Goal: Task Accomplishment & Management: Manage account settings

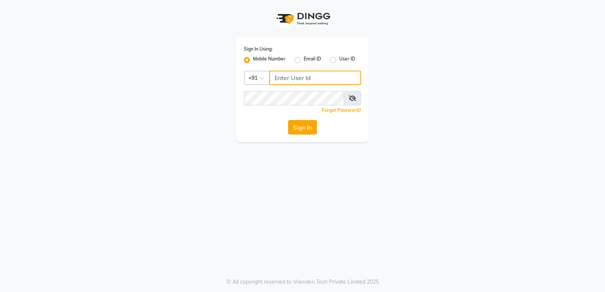
type input "8829026147"
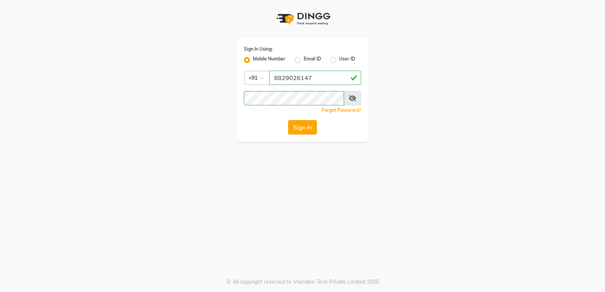
click at [292, 126] on button "Sign In" at bounding box center [302, 127] width 29 height 14
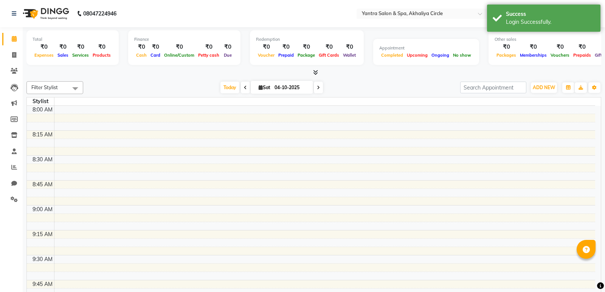
select select "en"
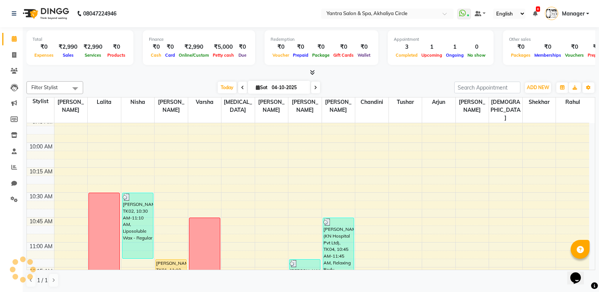
scroll to position [227, 0]
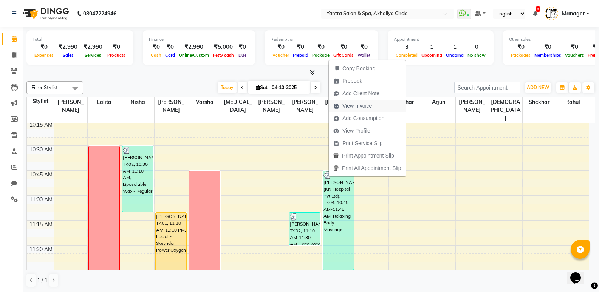
click at [360, 106] on span "View Invoice" at bounding box center [357, 106] width 29 height 8
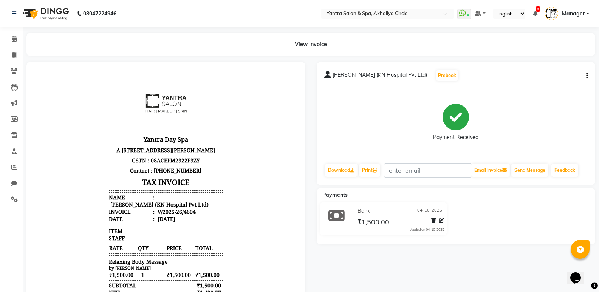
click at [586, 76] on icon "button" at bounding box center [587, 76] width 2 height 0
drag, startPoint x: 368, startPoint y: 130, endPoint x: 298, endPoint y: 137, distance: 69.5
click at [362, 135] on div "Payment Received" at bounding box center [456, 122] width 264 height 57
click at [12, 42] on span at bounding box center [14, 39] width 13 height 9
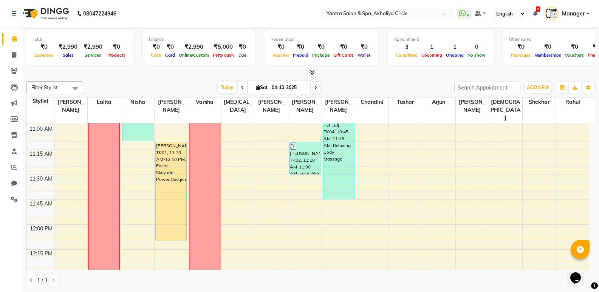
scroll to position [373, 0]
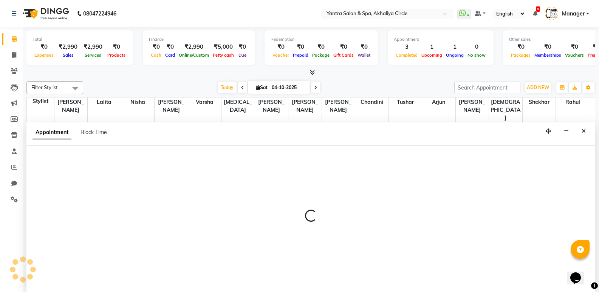
scroll to position [0, 0]
select select "29713"
select select "750"
select select "tentative"
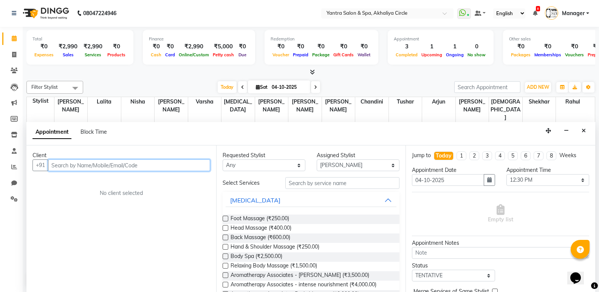
click at [178, 167] on input "text" at bounding box center [129, 166] width 162 height 12
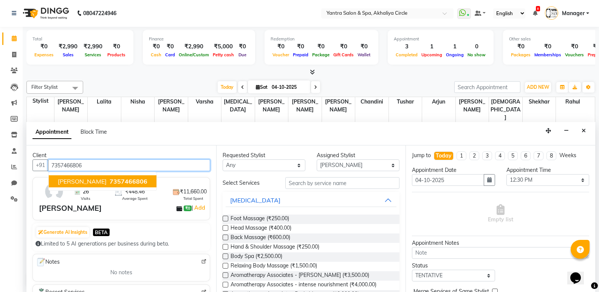
click at [111, 180] on span "7357466806" at bounding box center [129, 182] width 38 height 8
type input "7357466806"
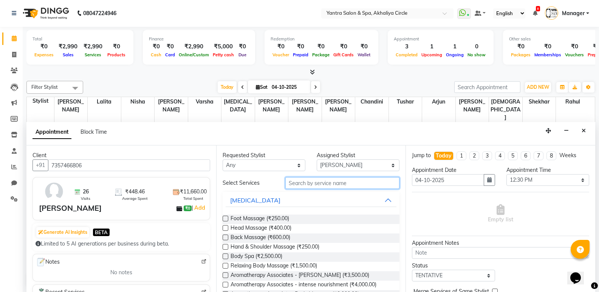
click at [342, 186] on input "text" at bounding box center [342, 183] width 114 height 12
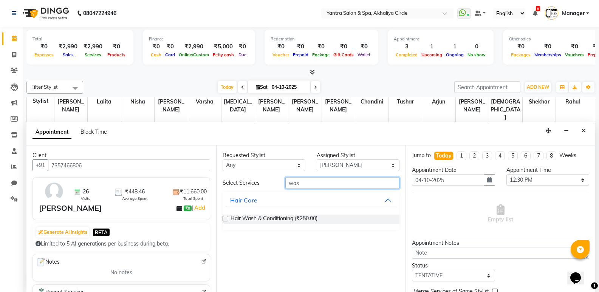
type input "was"
click at [227, 219] on label at bounding box center [226, 219] width 6 height 6
click at [227, 219] on input "checkbox" at bounding box center [225, 219] width 5 height 5
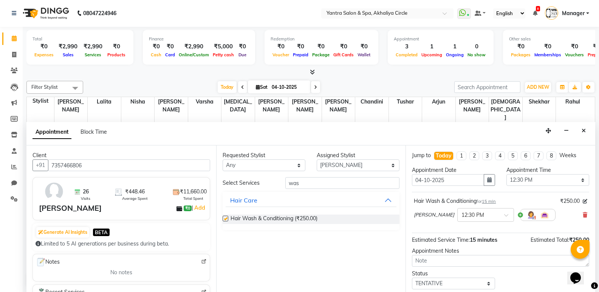
checkbox input "false"
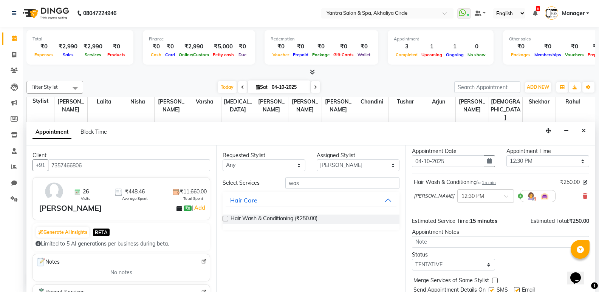
scroll to position [45, 0]
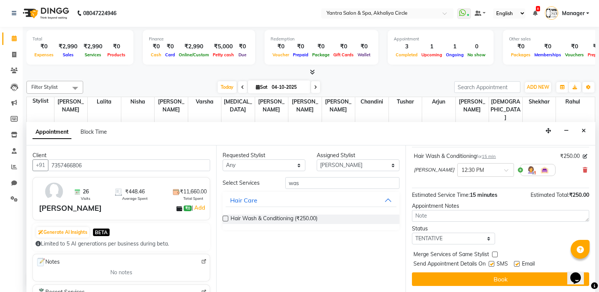
click at [495, 252] on label at bounding box center [495, 255] width 6 height 6
click at [495, 253] on input "checkbox" at bounding box center [494, 255] width 5 height 5
checkbox input "true"
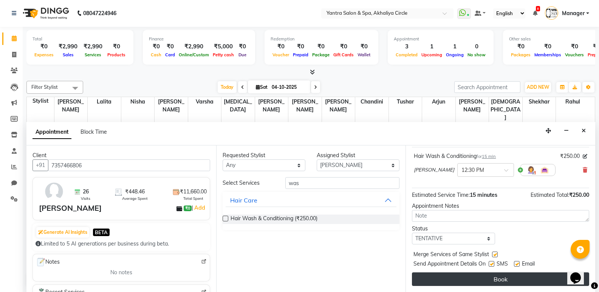
click at [499, 279] on button "Book" at bounding box center [500, 280] width 177 height 14
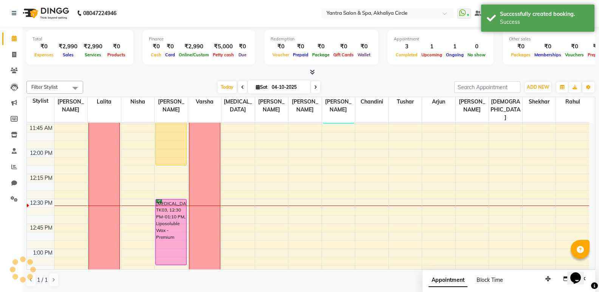
scroll to position [0, 0]
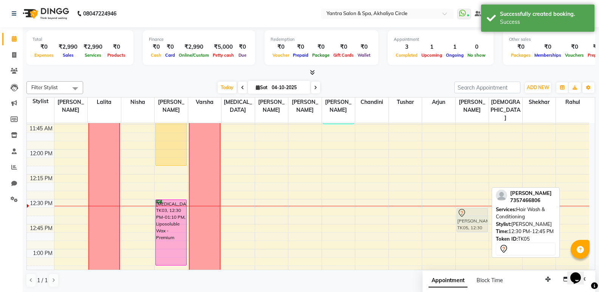
drag, startPoint x: 470, startPoint y: 203, endPoint x: 471, endPoint y: 208, distance: 5.9
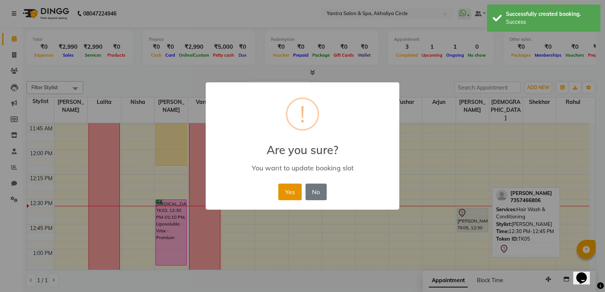
click at [289, 190] on button "Yes" at bounding box center [289, 192] width 23 height 17
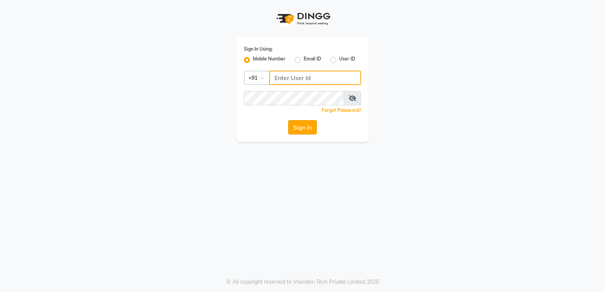
type input "8829026147"
click at [301, 127] on button "Sign In" at bounding box center [302, 127] width 29 height 14
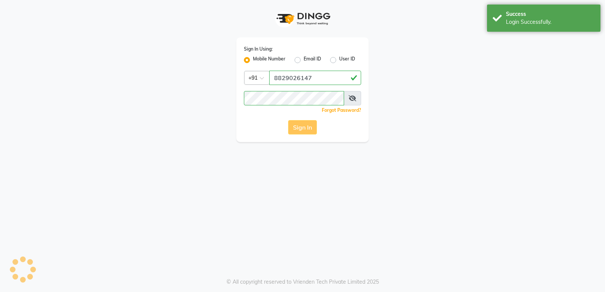
click at [301, 129] on div "Sign In" at bounding box center [302, 127] width 117 height 14
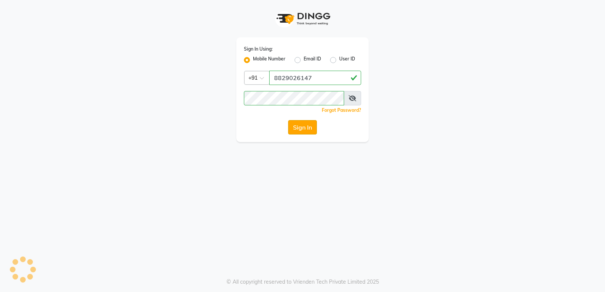
click at [304, 126] on button "Sign In" at bounding box center [302, 127] width 29 height 14
click at [304, 127] on button "Sign In" at bounding box center [302, 127] width 29 height 14
click at [304, 127] on div "Sign In" at bounding box center [302, 127] width 117 height 14
click at [299, 127] on div "Sign In" at bounding box center [302, 127] width 117 height 14
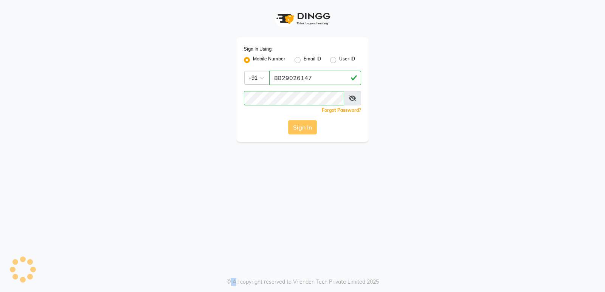
click at [299, 127] on div "Sign In" at bounding box center [302, 127] width 117 height 14
click at [311, 127] on div "Sign In" at bounding box center [302, 127] width 117 height 14
click at [355, 99] on icon at bounding box center [353, 98] width 8 height 6
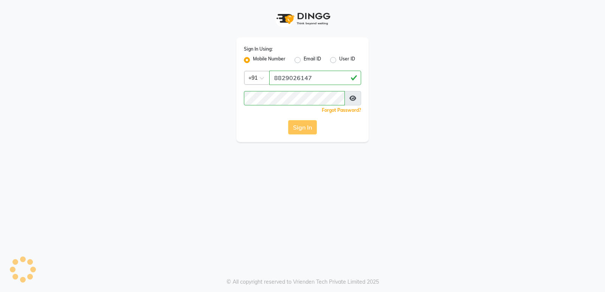
click at [295, 127] on div "Sign In" at bounding box center [302, 127] width 117 height 14
click at [300, 127] on button "Sign In" at bounding box center [302, 127] width 29 height 14
click at [315, 75] on input "8829026147" at bounding box center [310, 78] width 101 height 14
type input "9829026147"
click at [304, 127] on button "Sign In" at bounding box center [302, 127] width 29 height 14
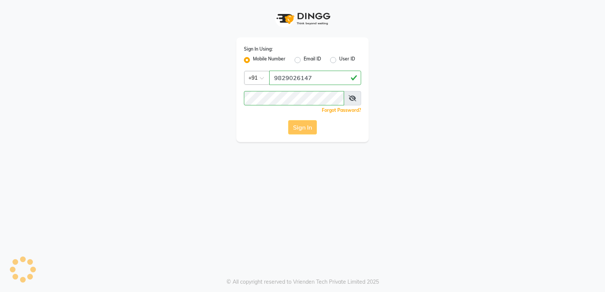
click at [304, 127] on div "Sign In" at bounding box center [302, 127] width 117 height 14
